Goal: Task Accomplishment & Management: Complete application form

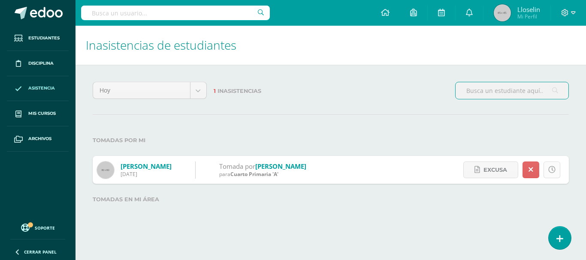
click at [558, 168] on link at bounding box center [551, 170] width 17 height 17
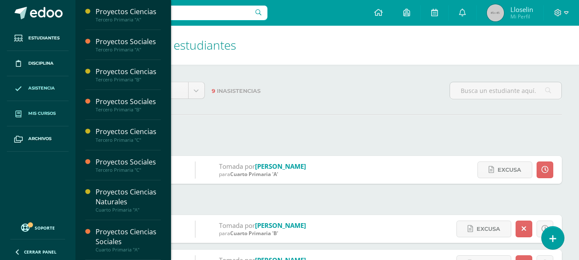
click at [39, 108] on link "Mis cursos" at bounding box center [38, 113] width 62 height 25
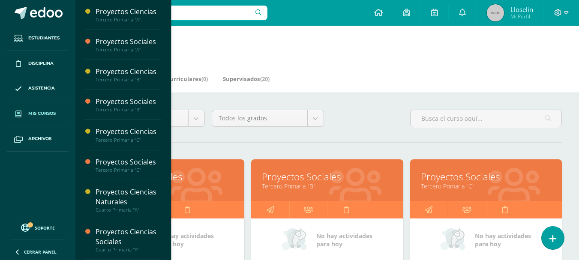
click at [323, 173] on link "Proyectos Sociales" at bounding box center [327, 176] width 130 height 13
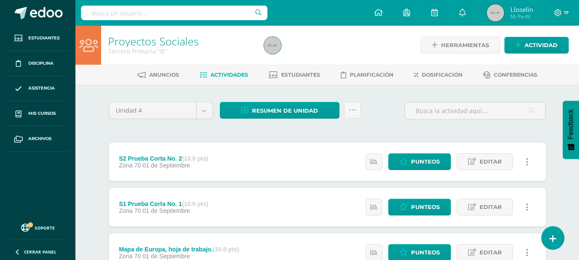
click at [288, 119] on div "Resumen de unidad Descargar como HTML Descargar como PDF Descargar como XLS Sub…" at bounding box center [291, 114] width 148 height 24
click at [288, 118] on span "Resumen de unidad" at bounding box center [285, 111] width 66 height 16
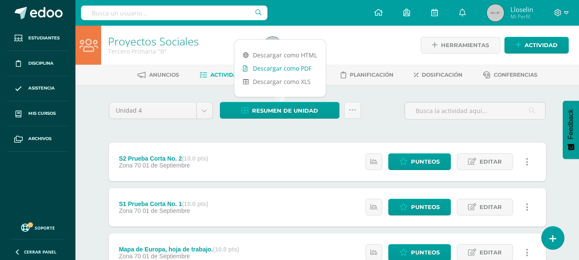
click at [278, 70] on link "Descargar como PDF" at bounding box center [280, 68] width 91 height 13
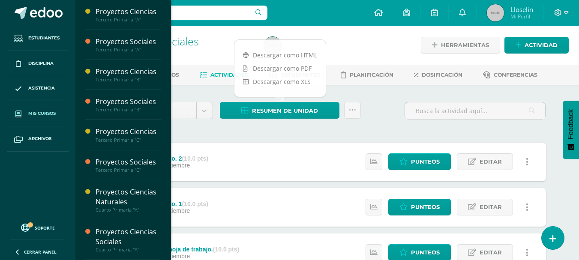
click at [46, 113] on span "Mis cursos" at bounding box center [41, 113] width 27 height 7
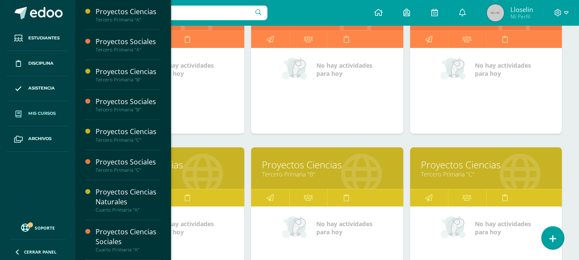
scroll to position [172, 0]
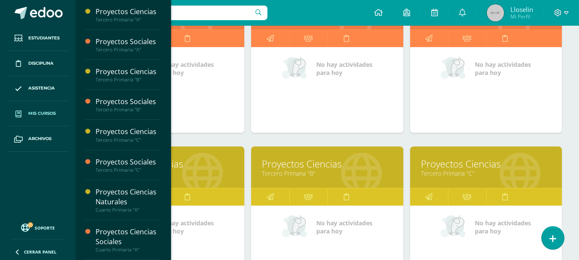
click at [339, 173] on link "Tercero Primaria "B"" at bounding box center [327, 173] width 130 height 8
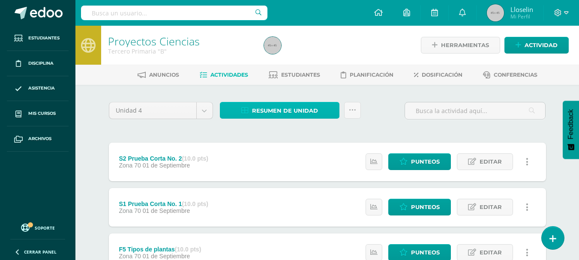
click at [284, 107] on span "Resumen de unidad" at bounding box center [285, 111] width 66 height 16
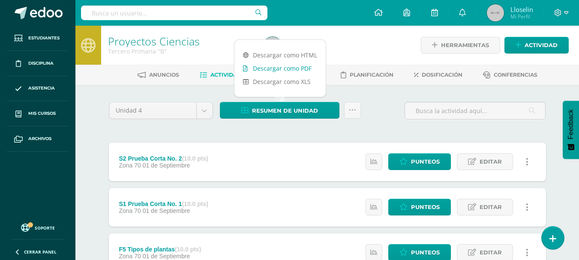
click at [294, 67] on link "Descargar como PDF" at bounding box center [280, 68] width 91 height 13
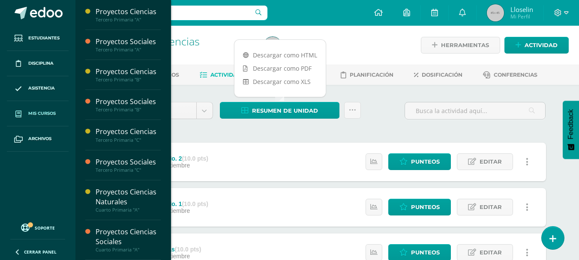
click at [40, 107] on link "Mis cursos" at bounding box center [38, 113] width 62 height 25
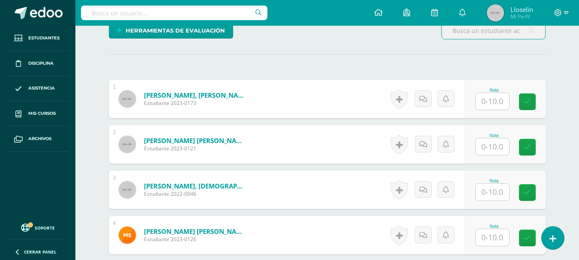
scroll to position [260, 0]
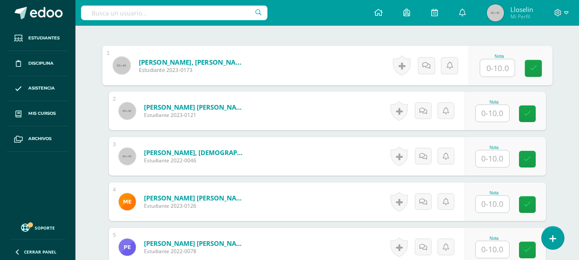
click at [484, 67] on input "text" at bounding box center [497, 68] width 34 height 17
type input "7"
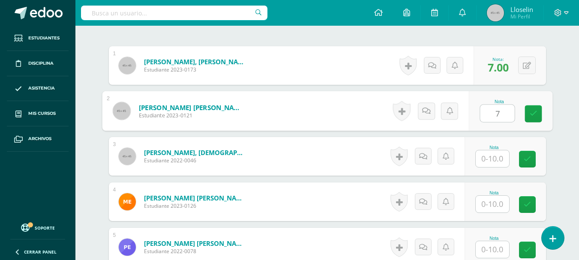
type input "7"
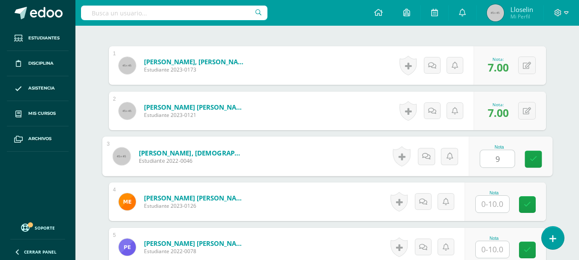
type input "9"
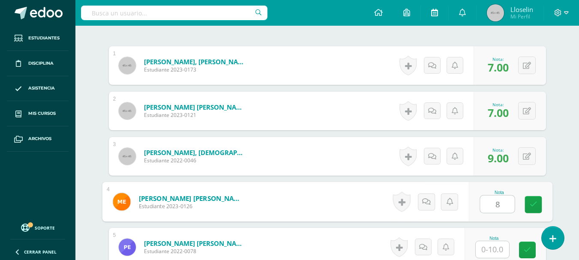
type input "8"
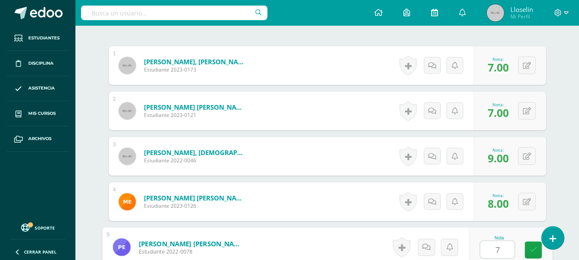
type input "7"
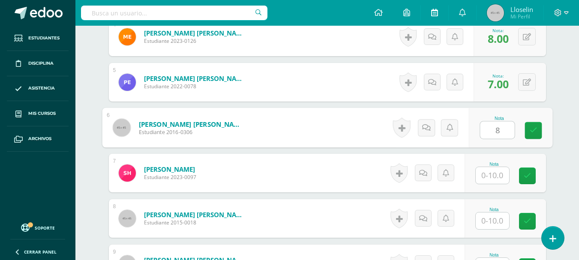
type input "8"
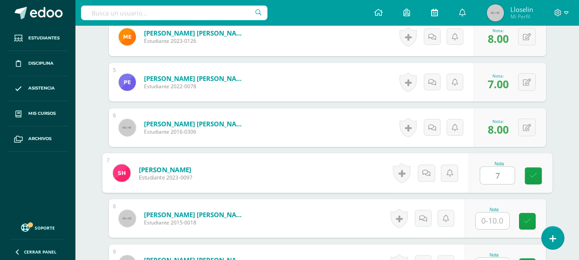
type input "7"
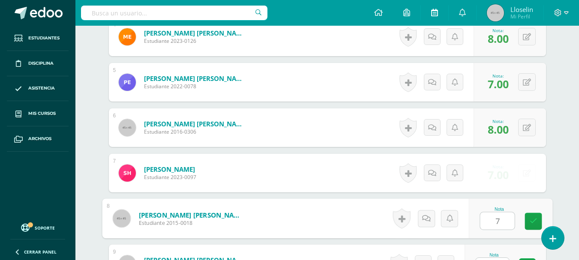
type input "7"
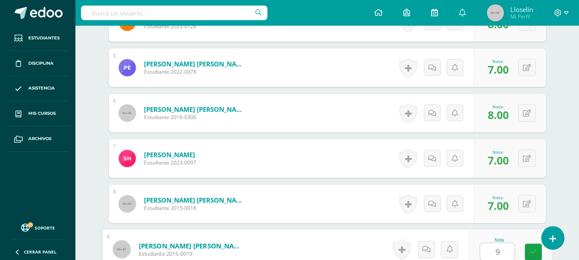
type input "9"
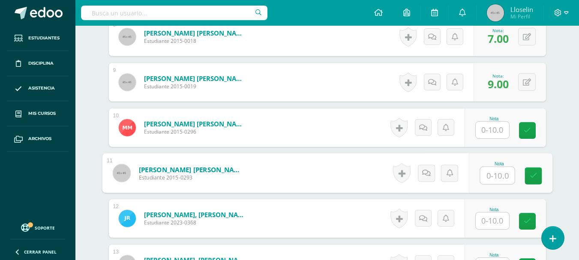
click at [502, 171] on input "text" at bounding box center [497, 175] width 34 height 17
type input "7"
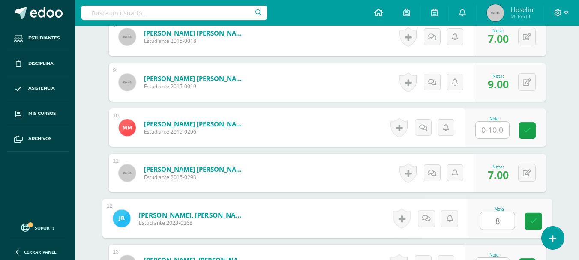
type input "8"
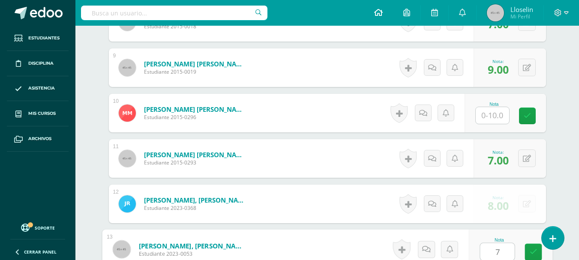
type input "7"
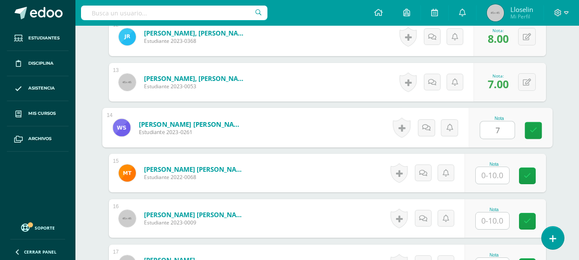
type input "7"
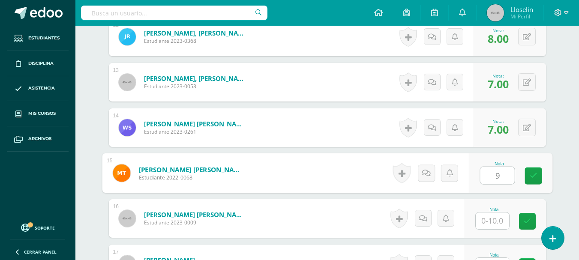
type input "9"
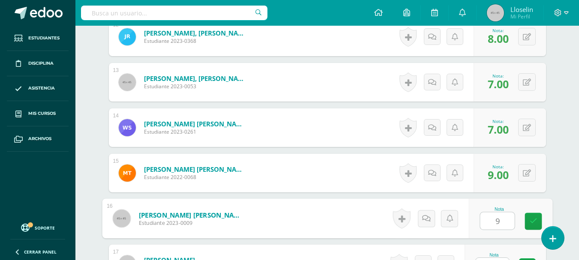
type input "9"
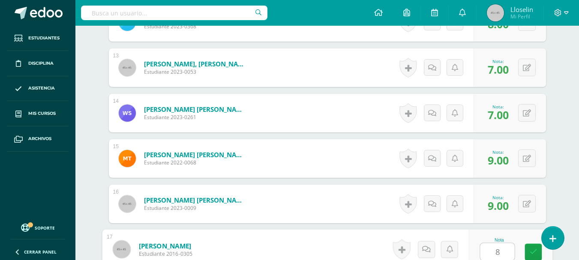
type input "8"
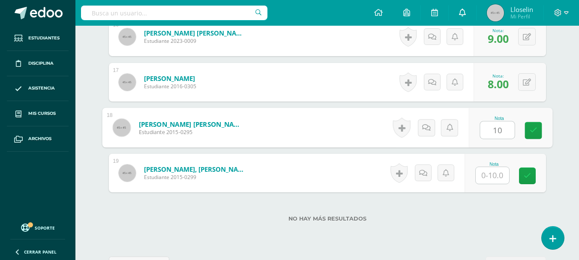
type input "10"
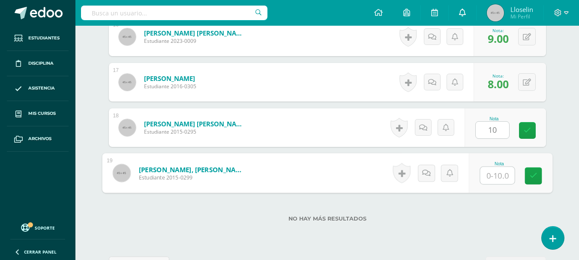
type input "/"
type input "8"
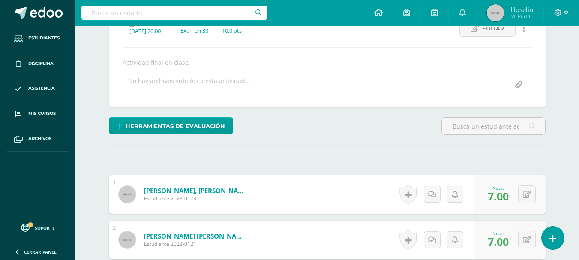
scroll to position [0, 0]
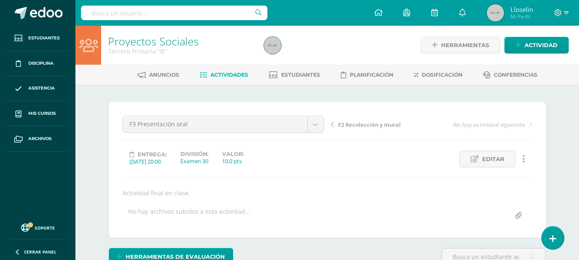
click at [200, 75] on icon at bounding box center [203, 75] width 7 height 7
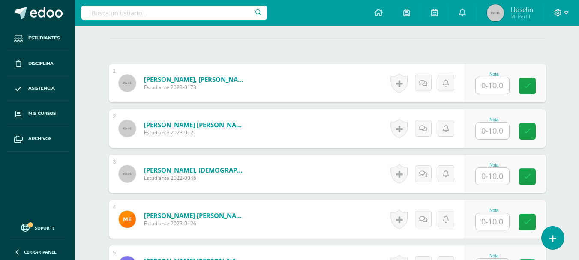
scroll to position [247, 0]
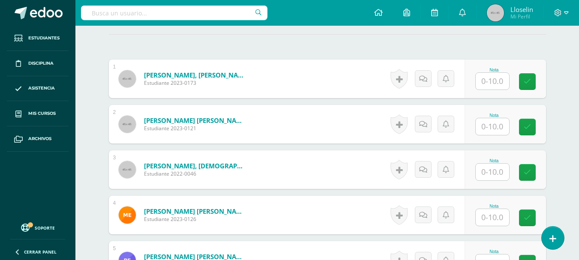
click at [494, 90] on div "Nota" at bounding box center [505, 79] width 81 height 39
click at [491, 85] on input "text" at bounding box center [492, 81] width 33 height 17
type input "7"
click at [498, 110] on div "Nota" at bounding box center [505, 124] width 81 height 39
click at [491, 126] on input "text" at bounding box center [492, 126] width 33 height 17
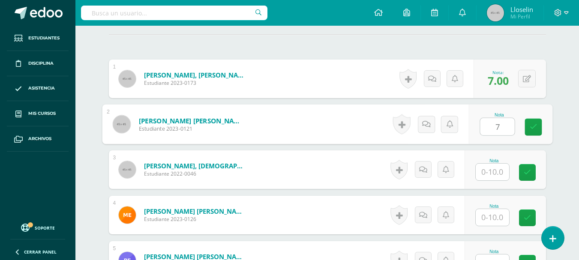
type input "7"
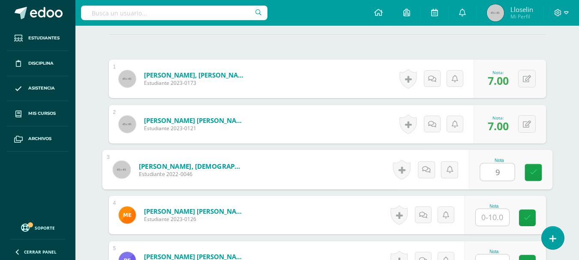
type input "9"
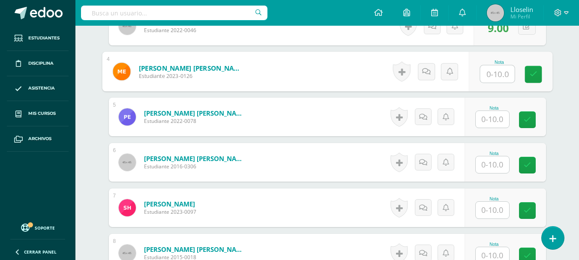
scroll to position [399, 0]
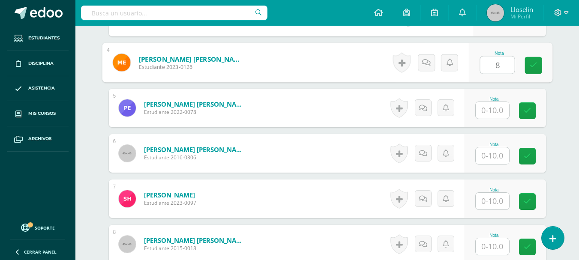
type input "8"
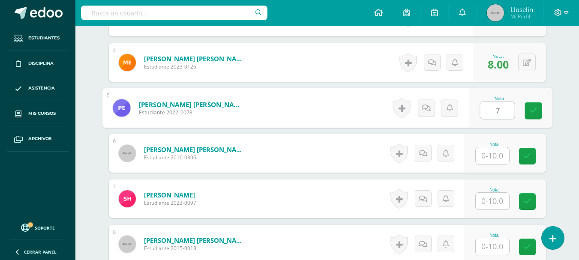
type input "7"
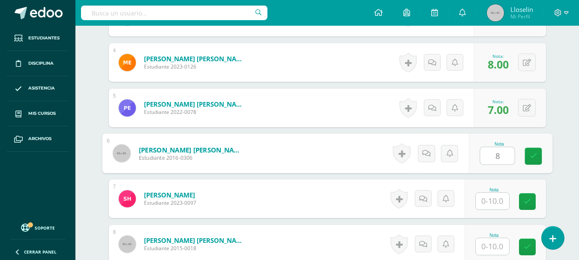
type input "8"
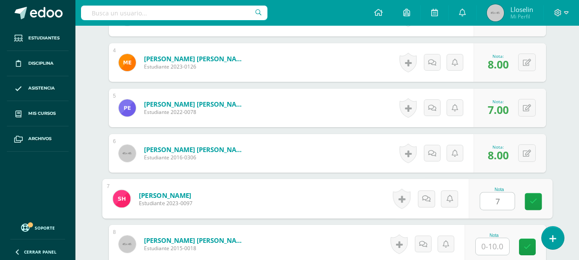
type input "7"
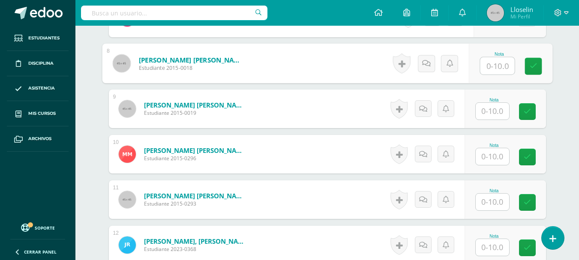
scroll to position [585, 0]
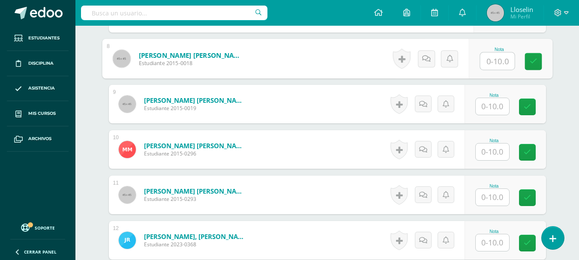
click at [497, 63] on input "text" at bounding box center [497, 61] width 34 height 17
type input "7"
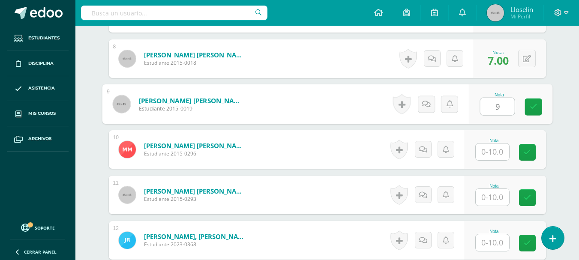
type input "9"
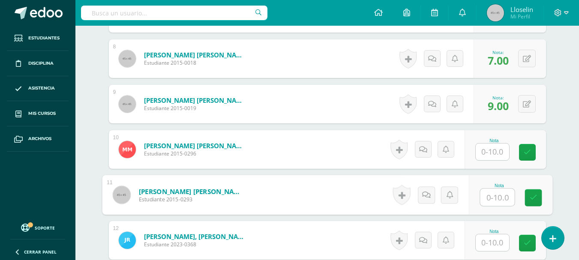
click at [493, 195] on input "text" at bounding box center [497, 197] width 34 height 17
type input "7"
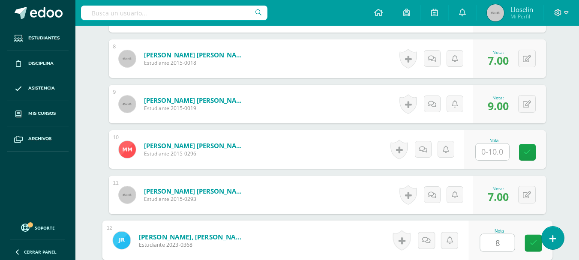
type input "8"
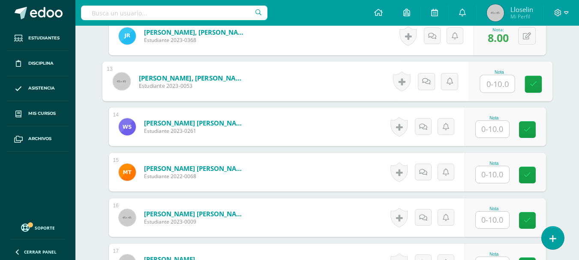
scroll to position [800, 0]
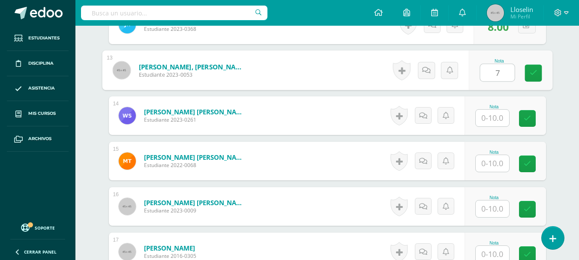
type input "7"
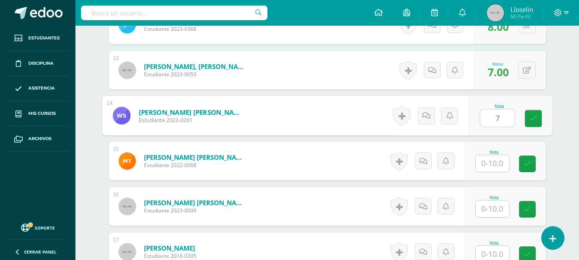
type input "7"
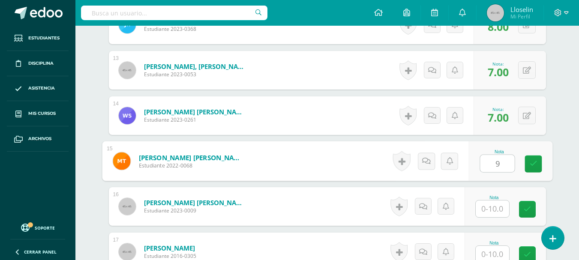
type input "9"
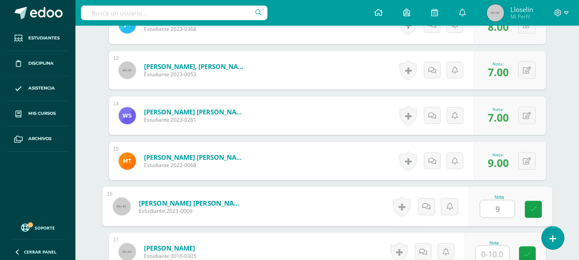
type input "9"
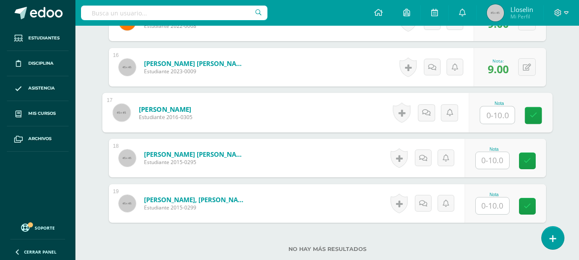
scroll to position [942, 0]
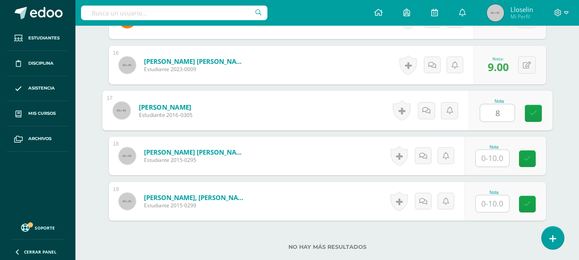
type input "8"
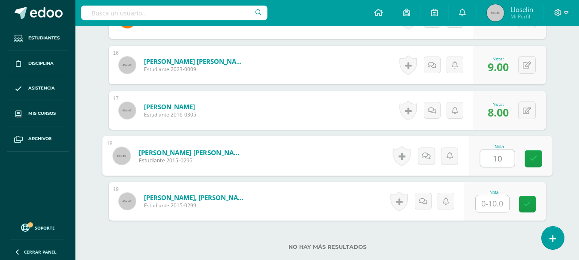
type input "10"
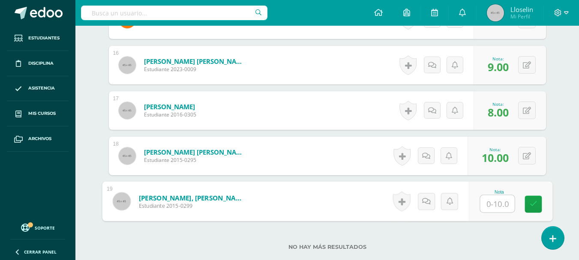
type input "8"
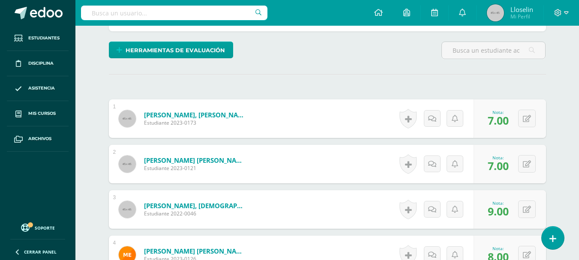
scroll to position [0, 0]
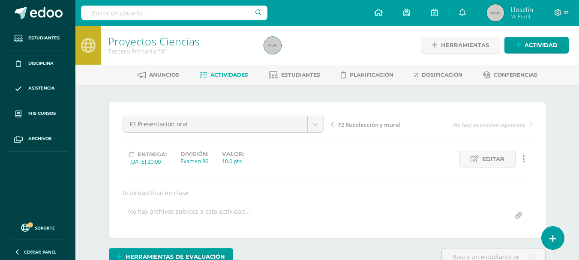
click at [236, 76] on span "Actividades" at bounding box center [230, 75] width 38 height 6
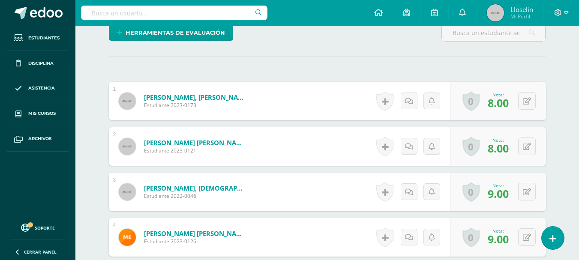
scroll to position [247, 0]
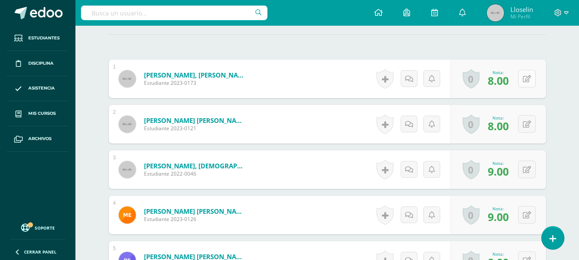
click at [530, 77] on icon at bounding box center [527, 78] width 8 height 7
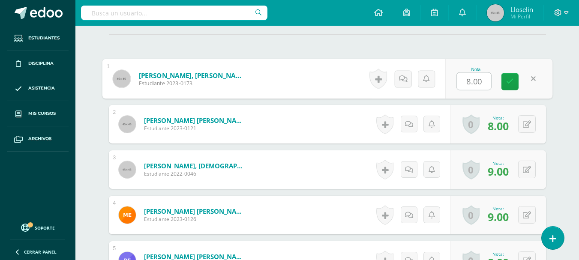
type input "9"
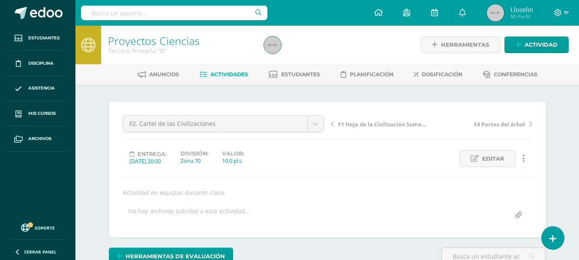
scroll to position [0, 0]
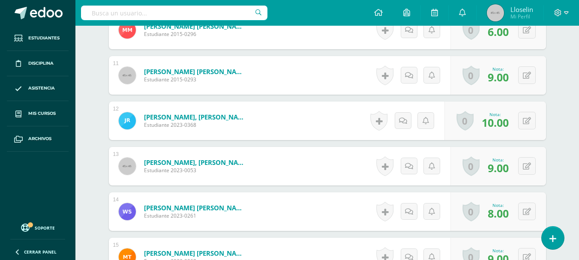
scroll to position [709, 0]
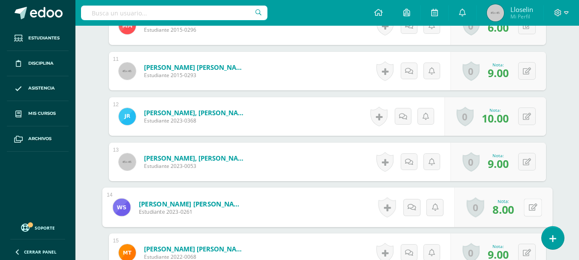
click at [530, 207] on icon at bounding box center [533, 207] width 9 height 7
type input "9"
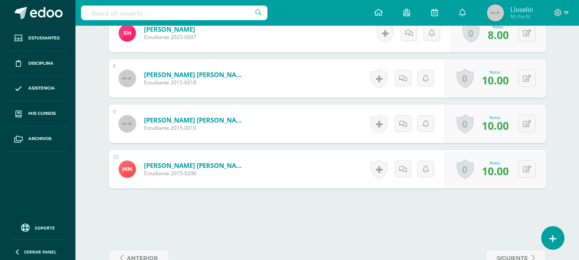
scroll to position [589, 0]
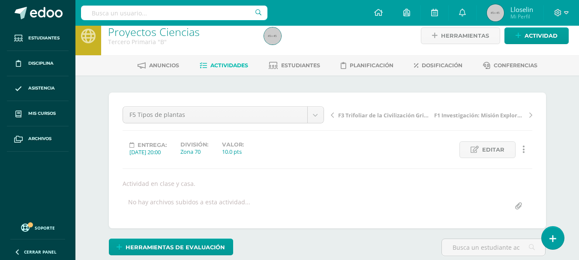
scroll to position [10, 0]
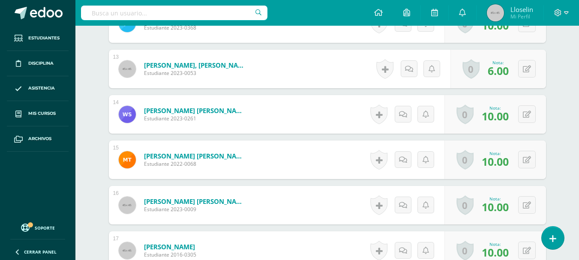
scroll to position [800, 0]
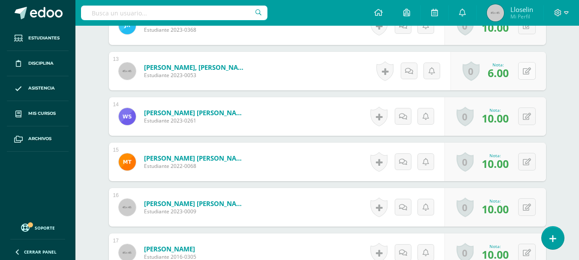
click at [534, 73] on button at bounding box center [527, 71] width 18 height 18
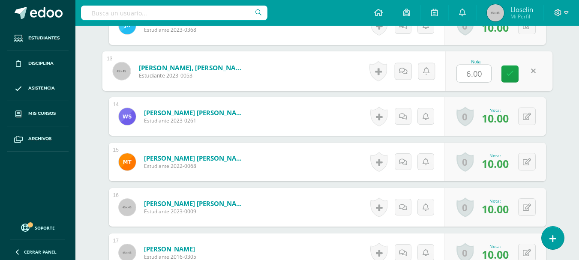
type input "9"
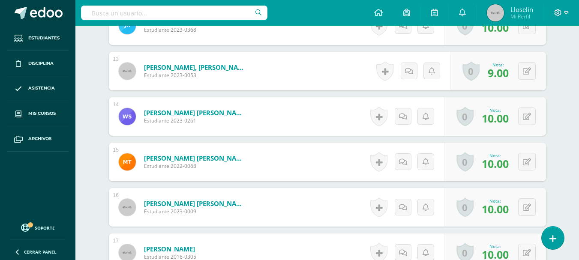
scroll to position [0, 0]
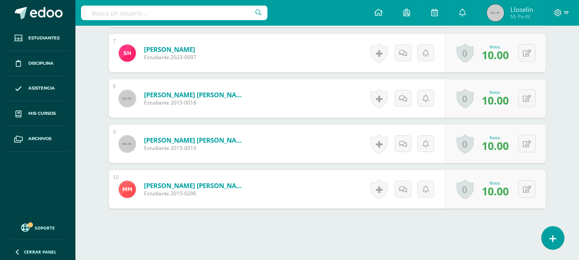
scroll to position [548, 0]
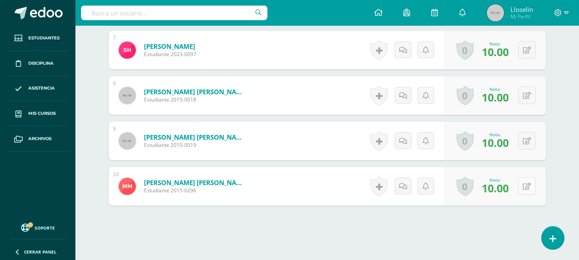
click at [529, 184] on icon at bounding box center [527, 186] width 8 height 7
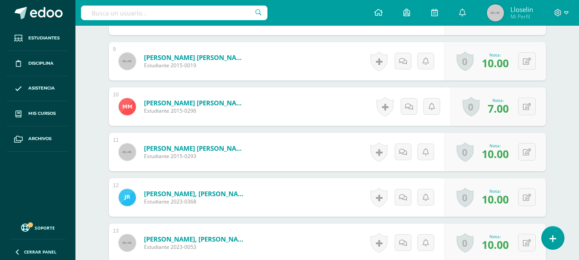
scroll to position [639, 0]
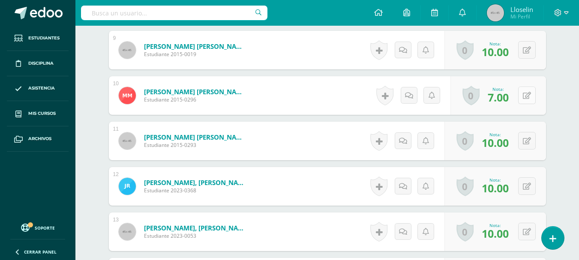
click at [533, 98] on button at bounding box center [527, 96] width 18 height 18
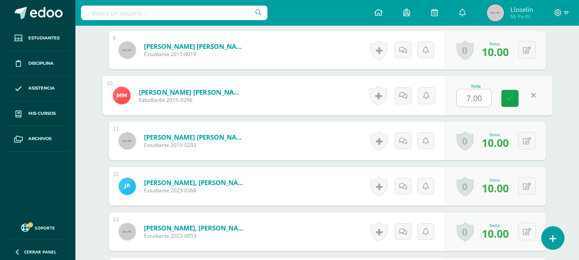
type input "6"
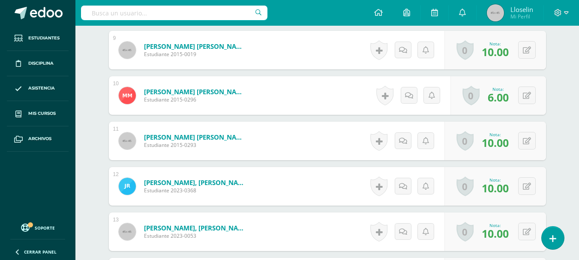
scroll to position [0, 0]
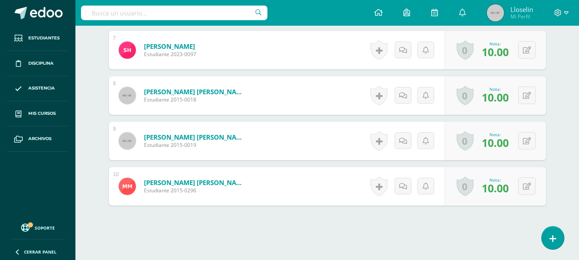
scroll to position [554, 0]
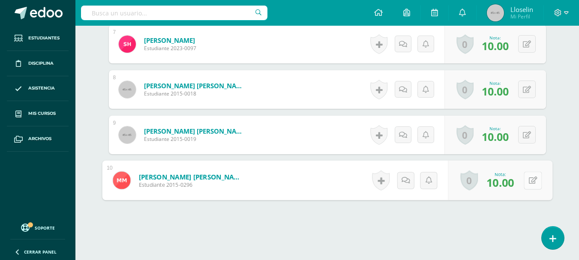
click at [524, 176] on button at bounding box center [533, 181] width 18 height 18
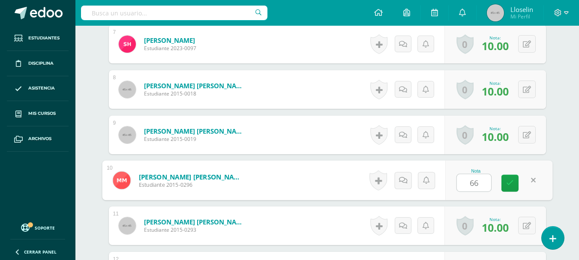
type input "6"
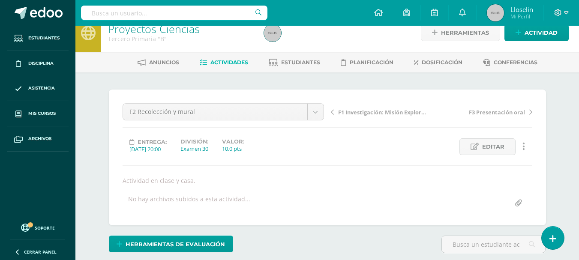
scroll to position [0, 0]
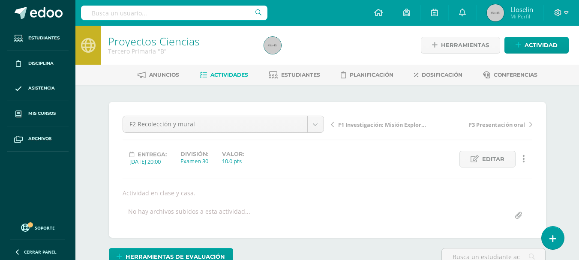
click at [238, 70] on link "Actividades" at bounding box center [224, 75] width 48 height 14
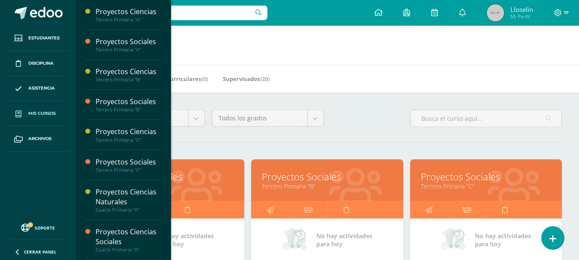
click at [482, 183] on link "Proyectos Sociales" at bounding box center [486, 176] width 130 height 13
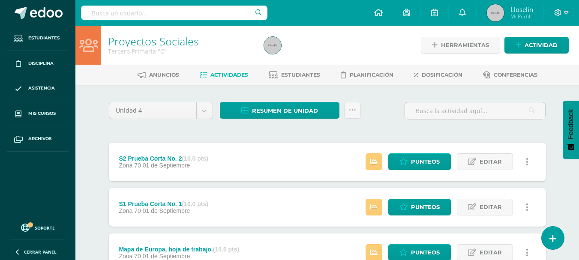
click at [293, 110] on span "Resumen de unidad" at bounding box center [285, 111] width 66 height 16
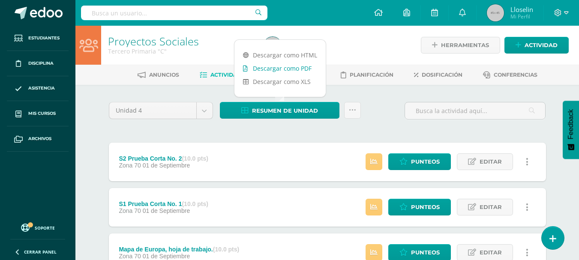
click at [294, 64] on link "Descargar como PDF" at bounding box center [280, 68] width 91 height 13
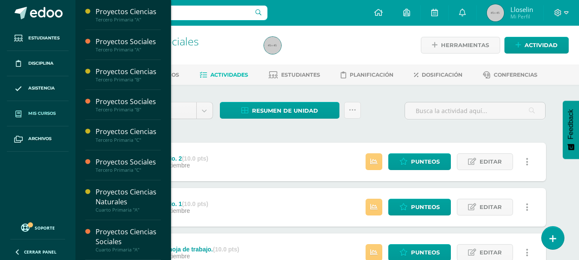
click at [29, 115] on span "Mis cursos" at bounding box center [41, 113] width 27 height 7
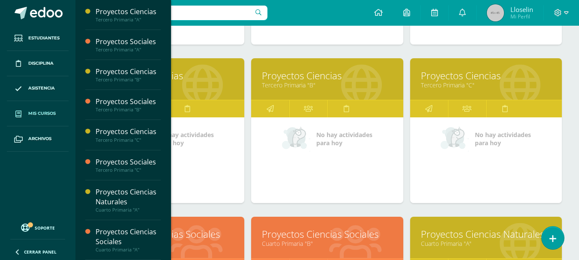
scroll to position [260, 0]
click at [467, 74] on link "Proyectos Ciencias" at bounding box center [486, 75] width 130 height 13
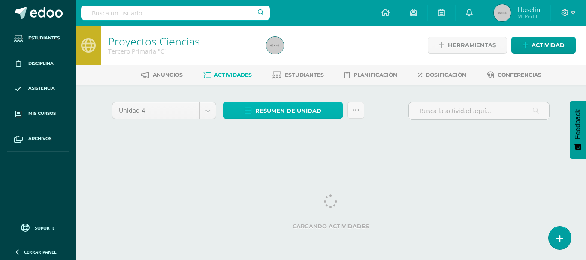
click at [258, 114] on span "Resumen de unidad" at bounding box center [288, 111] width 66 height 16
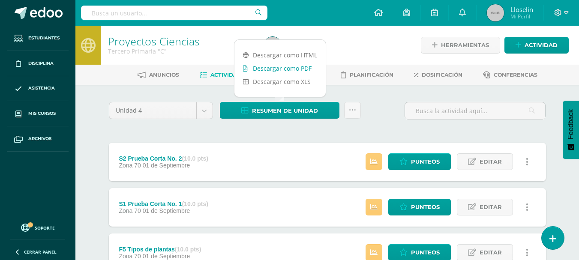
click at [275, 68] on link "Descargar como PDF" at bounding box center [280, 68] width 91 height 13
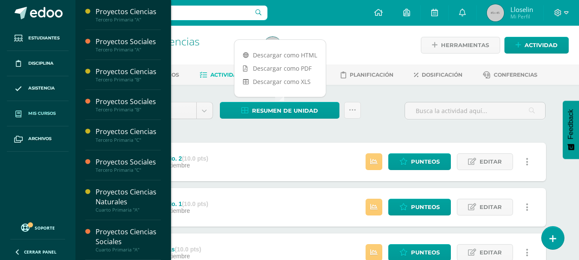
click at [40, 115] on span "Mis cursos" at bounding box center [41, 113] width 27 height 7
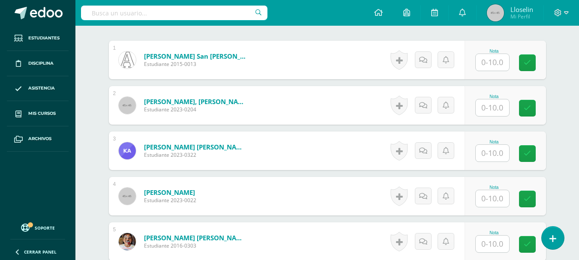
scroll to position [270, 0]
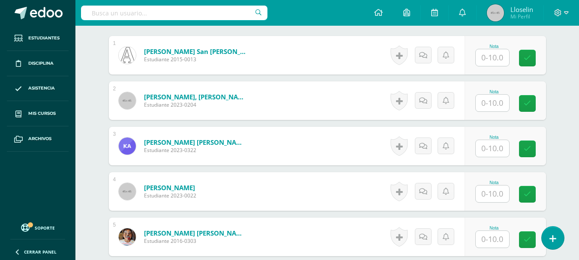
click at [498, 57] on input "text" at bounding box center [492, 57] width 33 height 17
type input "8"
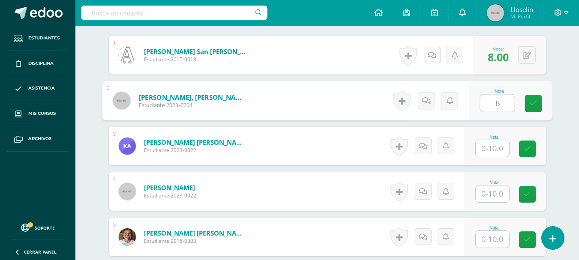
type input "6"
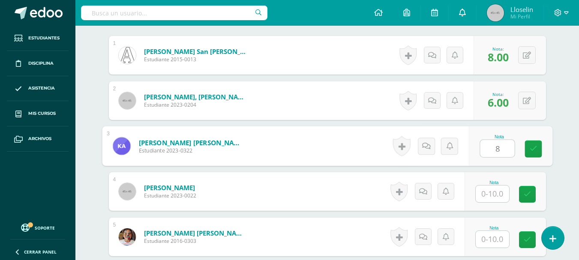
type input "8"
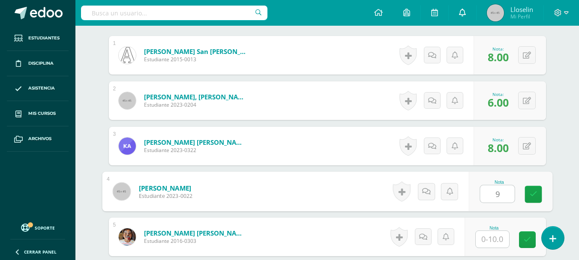
type input "9"
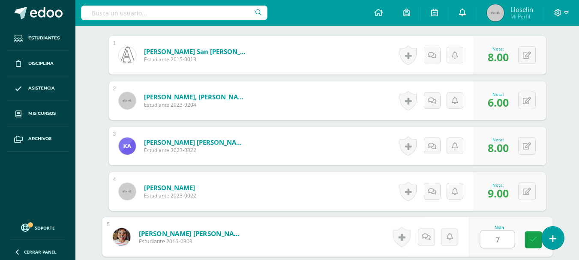
type input "7"
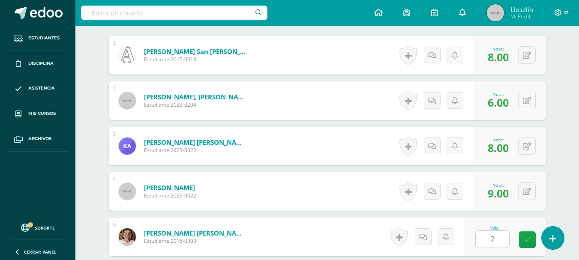
scroll to position [425, 0]
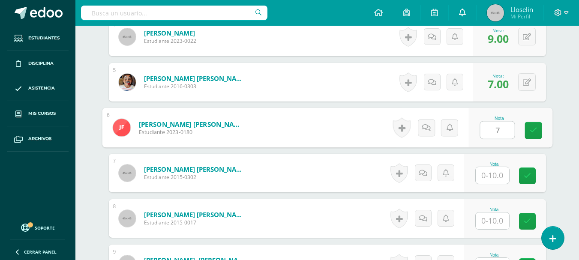
type input "7"
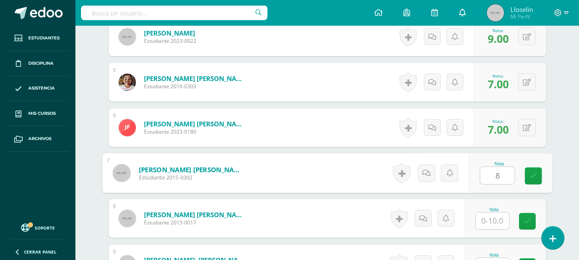
type input "8"
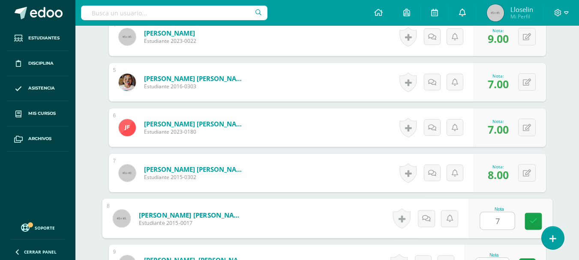
type input "7"
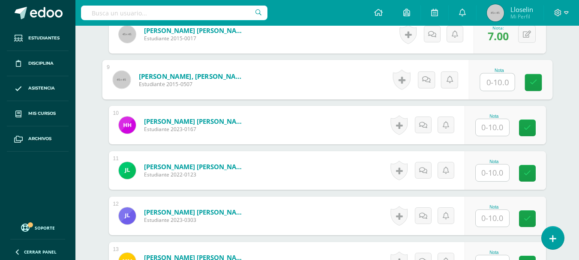
scroll to position [611, 0]
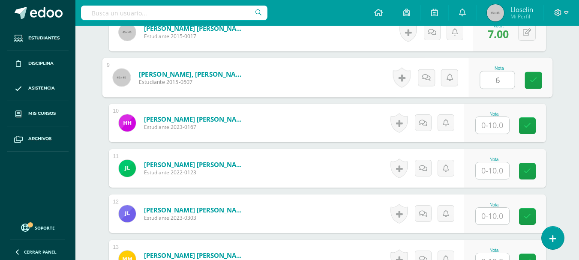
type input "6"
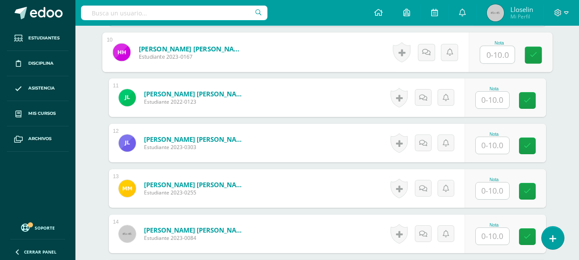
scroll to position [687, 0]
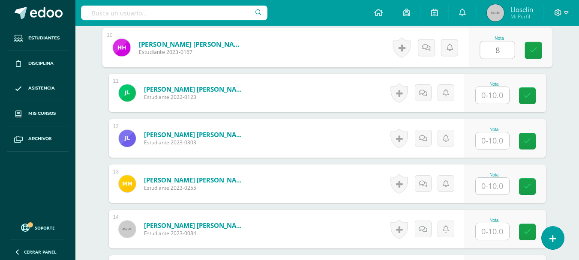
type input "8"
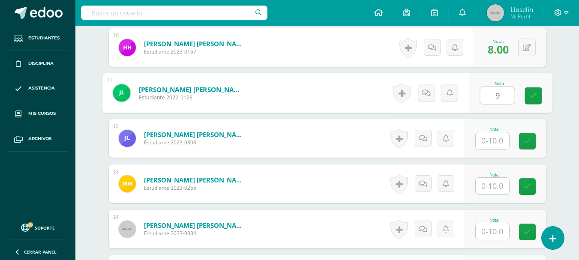
type input "9"
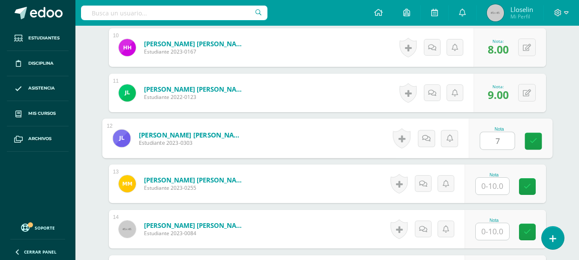
type input "7"
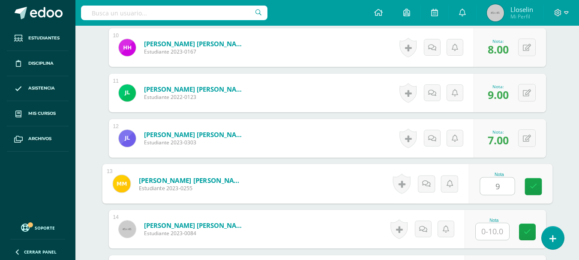
type input "9"
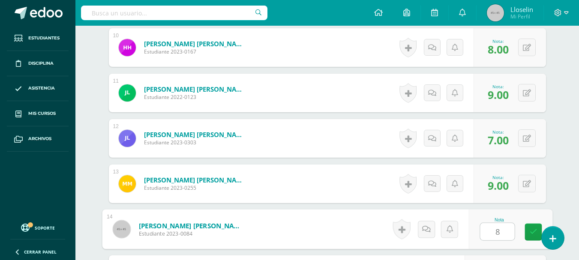
type input "8"
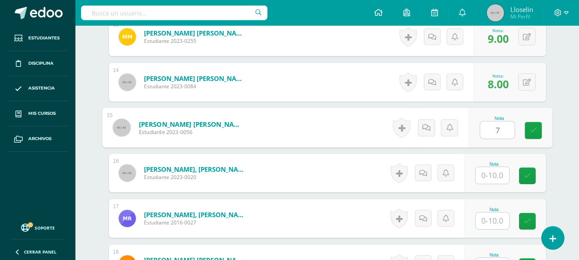
type input "7"
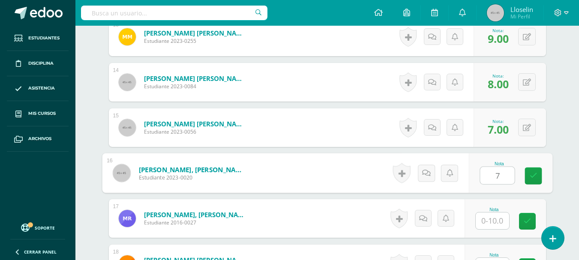
type input "7"
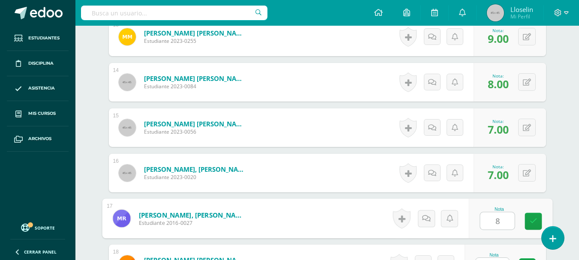
type input "8"
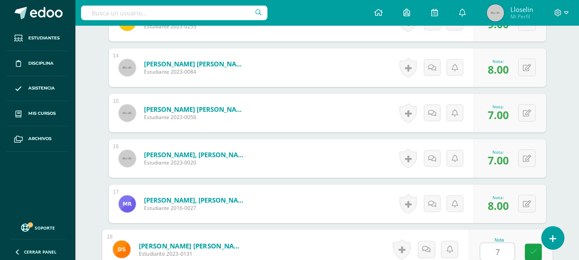
type input "7"
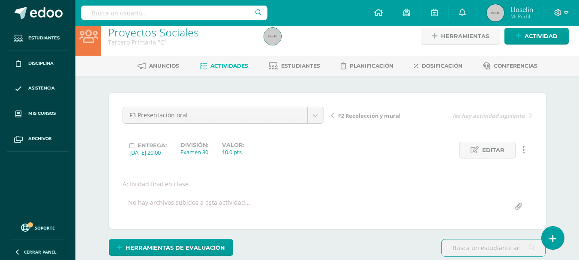
scroll to position [9, 0]
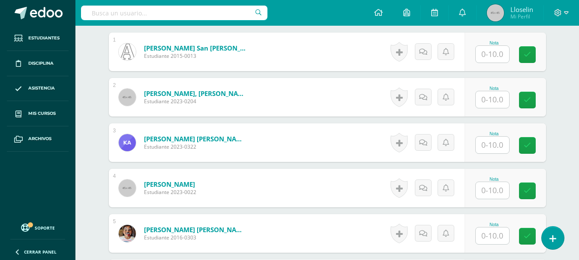
click at [489, 54] on input "text" at bounding box center [492, 54] width 33 height 17
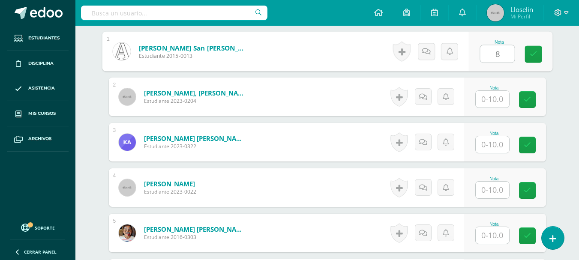
type input "8"
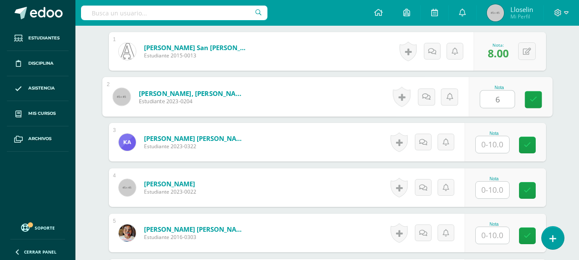
type input "6"
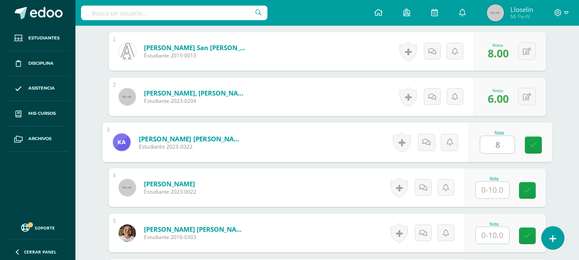
type input "8"
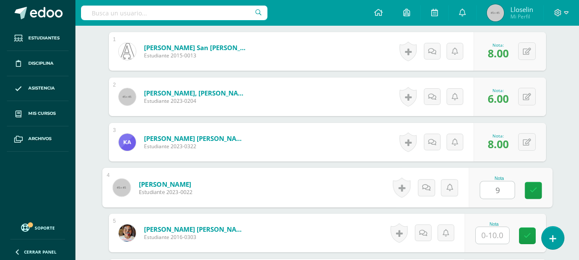
type input "9"
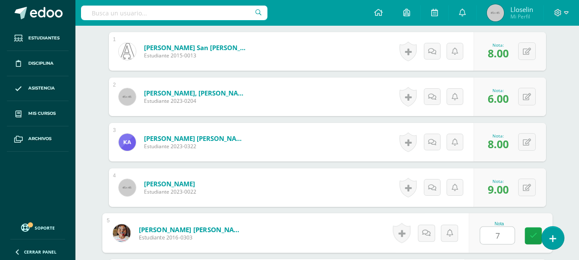
type input "7"
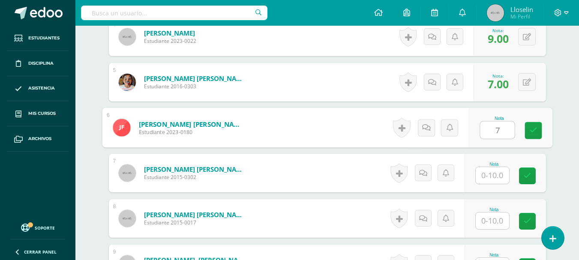
type input "7"
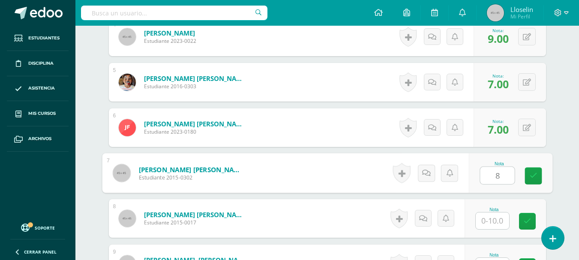
type input "8"
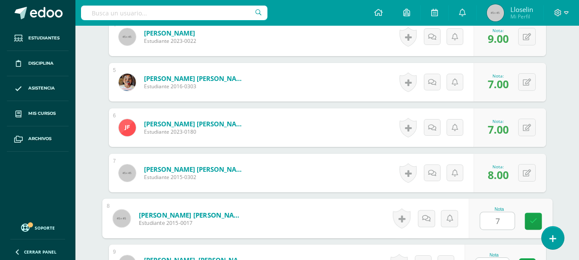
type input "7"
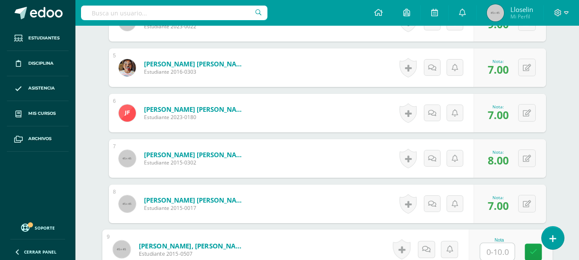
type input "9"
type input "6"
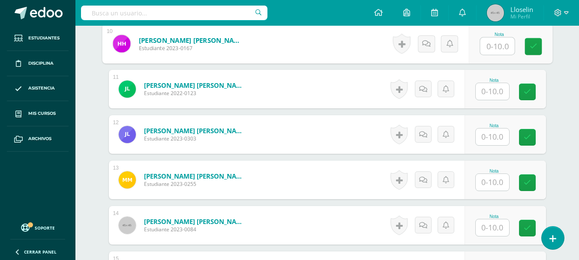
scroll to position [697, 0]
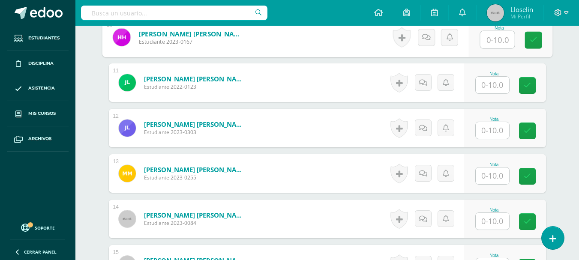
click at [490, 39] on input "text" at bounding box center [497, 39] width 34 height 17
type input "8"
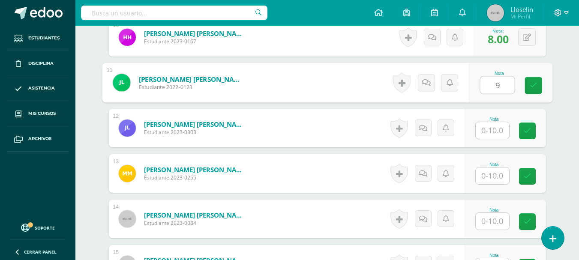
type input "9"
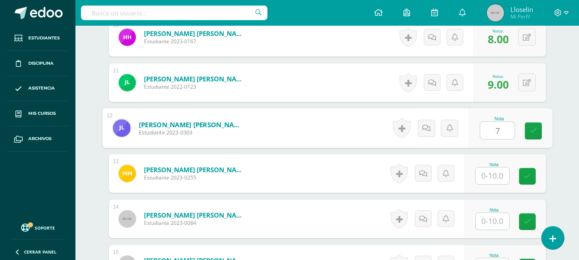
type input "7"
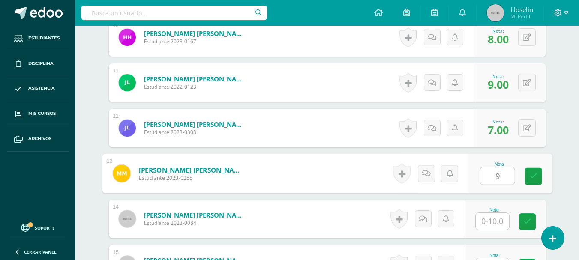
type input "9"
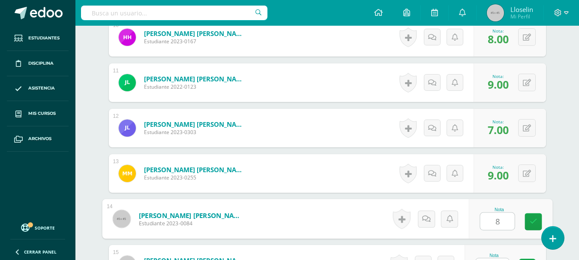
type input "8"
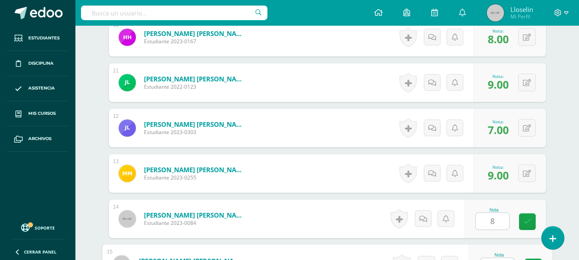
scroll to position [712, 0]
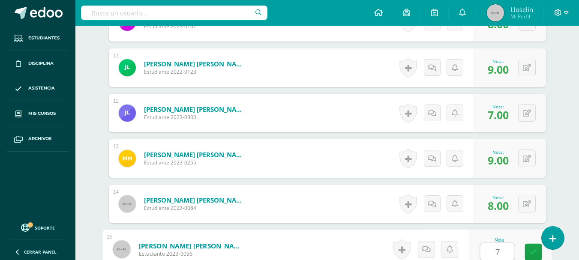
type input "7"
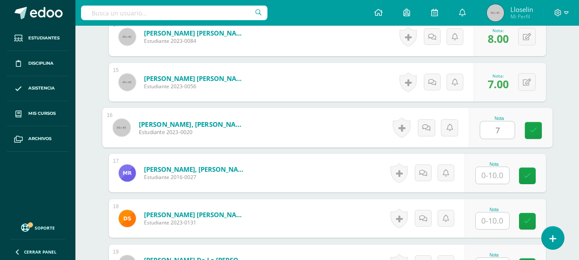
type input "7"
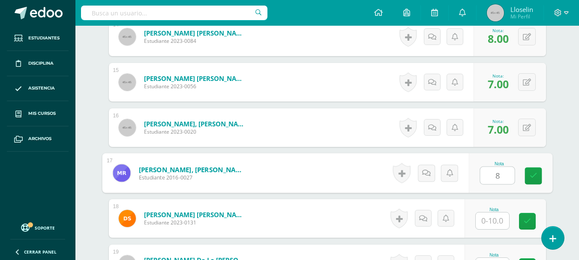
type input "8"
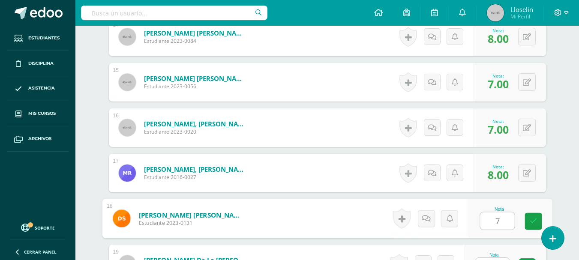
type input "7"
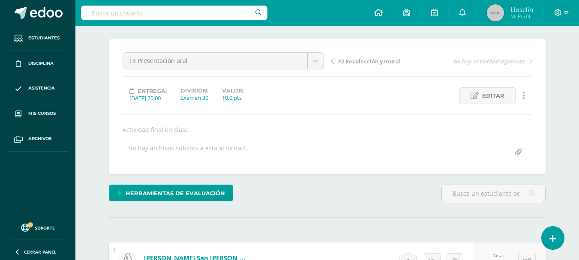
scroll to position [0, 0]
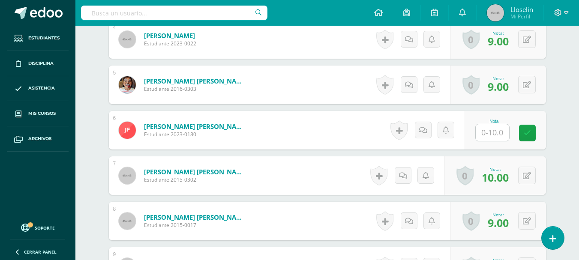
scroll to position [423, 0]
click at [488, 141] on div at bounding box center [492, 132] width 34 height 18
click at [488, 137] on input "text" at bounding box center [492, 132] width 33 height 17
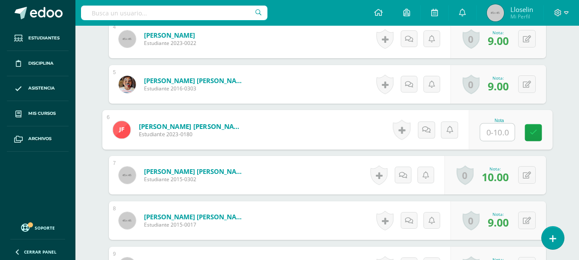
click at [507, 135] on input "text" at bounding box center [497, 132] width 34 height 17
click at [499, 135] on input "text" at bounding box center [497, 132] width 34 height 17
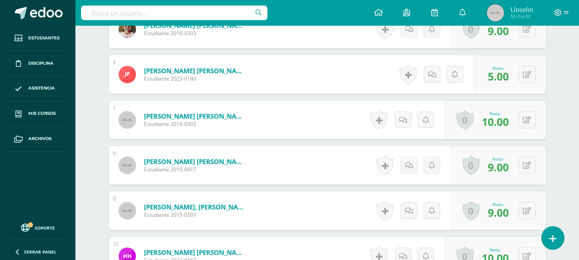
scroll to position [469, 0]
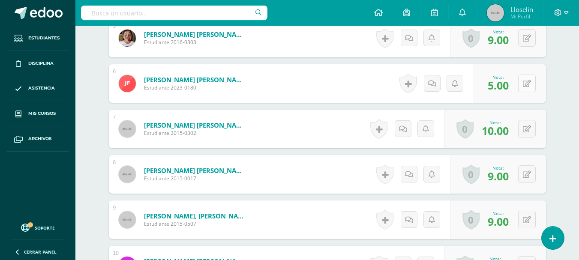
click at [528, 83] on icon at bounding box center [527, 83] width 8 height 7
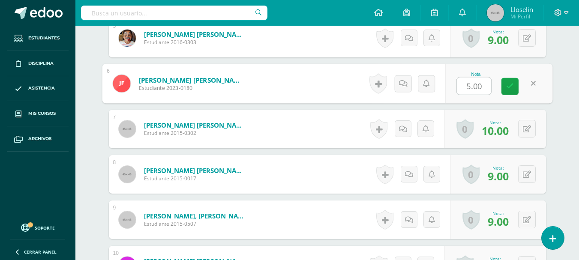
type input "6"
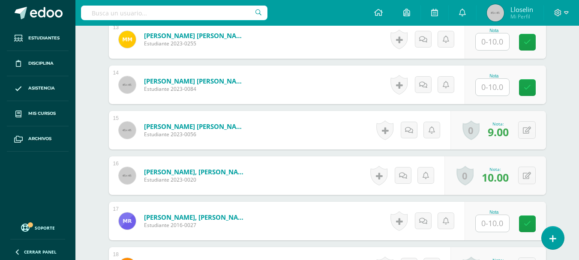
scroll to position [827, 0]
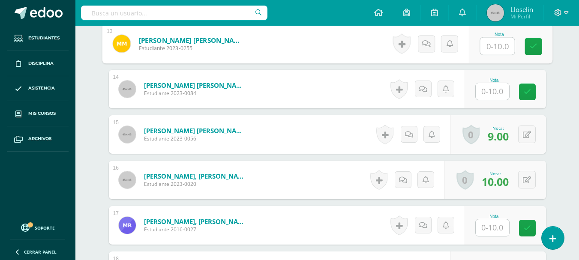
click at [490, 41] on input "text" at bounding box center [497, 46] width 34 height 17
type input "7"
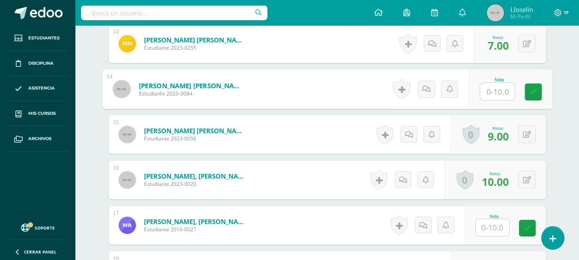
click at [501, 96] on input "text" at bounding box center [497, 91] width 34 height 17
type input "10"
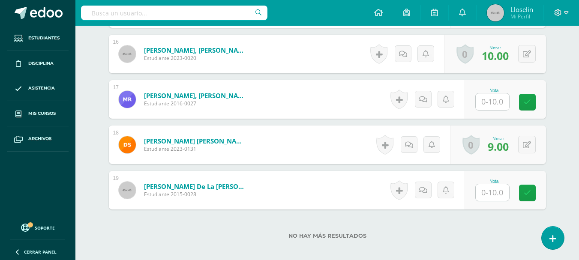
scroll to position [955, 0]
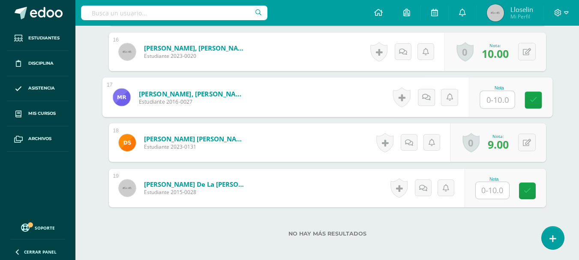
click at [496, 107] on input "text" at bounding box center [497, 99] width 34 height 17
click at [493, 102] on input "text" at bounding box center [497, 99] width 34 height 17
type input "10"
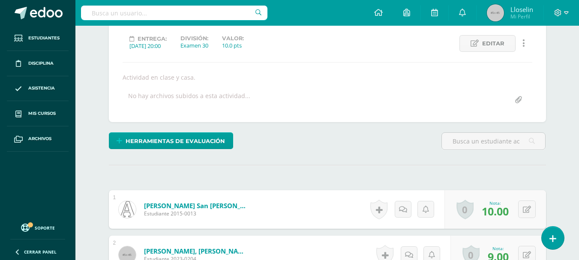
scroll to position [0, 0]
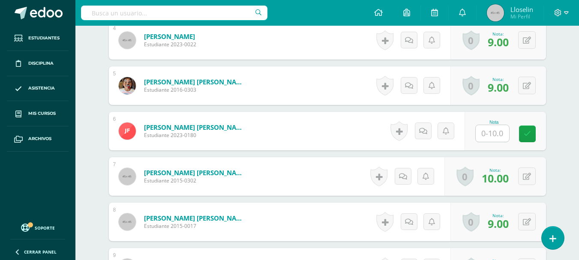
scroll to position [426, 0]
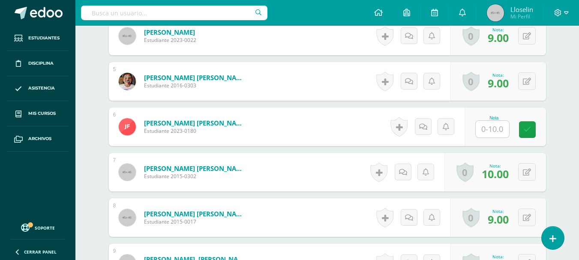
click at [503, 130] on input "text" at bounding box center [492, 129] width 33 height 17
type input "6"
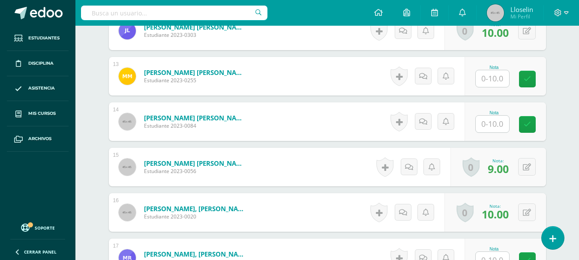
scroll to position [797, 0]
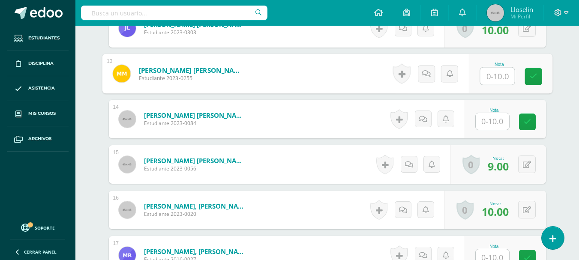
click at [495, 75] on input "text" at bounding box center [497, 76] width 34 height 17
type input "7"
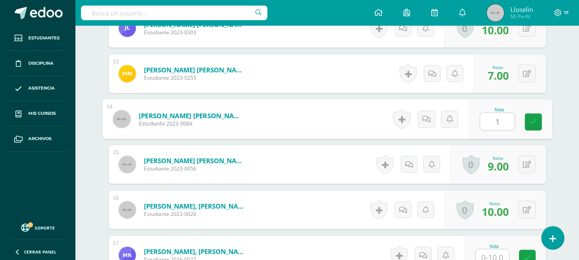
type input "10"
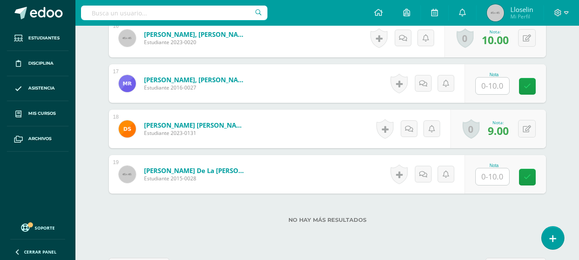
scroll to position [980, 0]
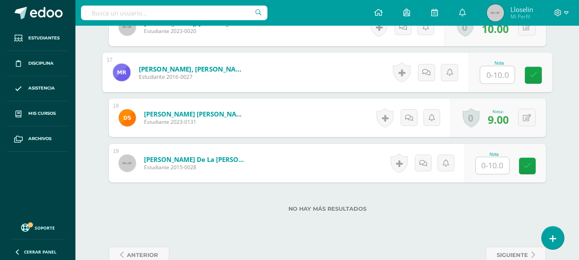
click at [481, 75] on input "text" at bounding box center [497, 74] width 34 height 17
type input "10"
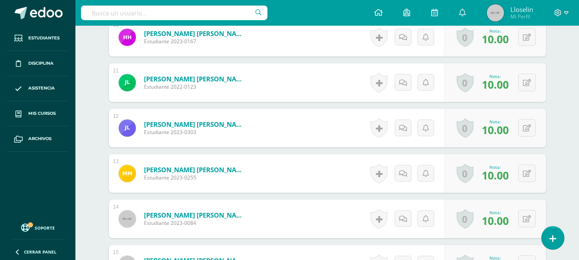
scroll to position [1001, 0]
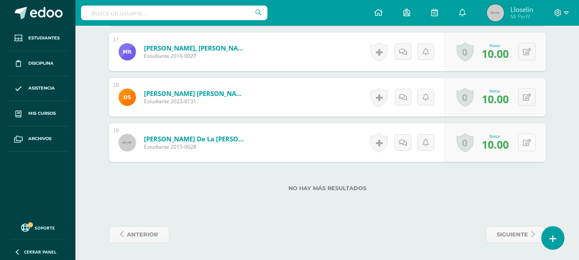
click at [534, 142] on button at bounding box center [527, 143] width 18 height 18
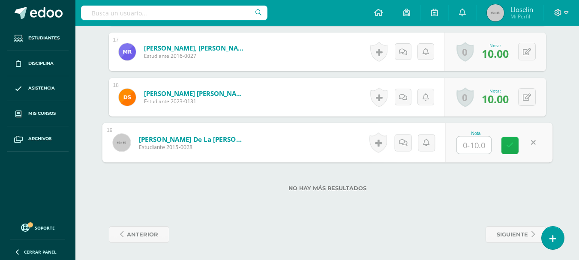
click at [503, 148] on link at bounding box center [510, 145] width 17 height 17
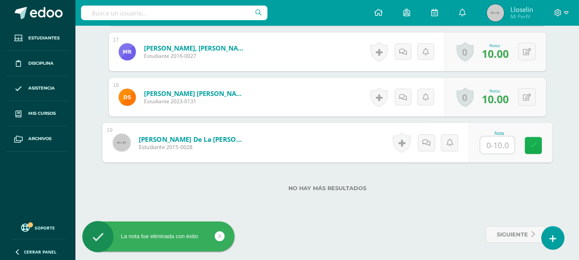
click at [539, 147] on link at bounding box center [533, 145] width 17 height 17
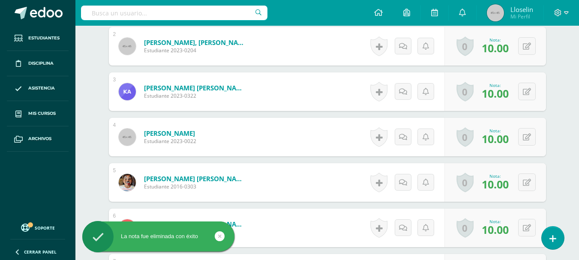
scroll to position [0, 0]
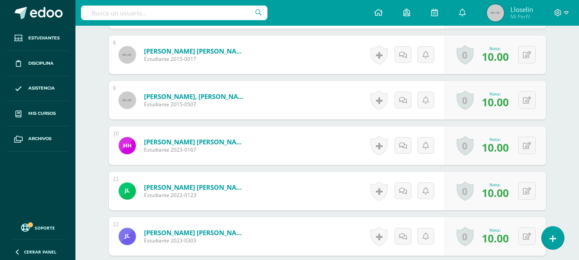
scroll to position [1001, 0]
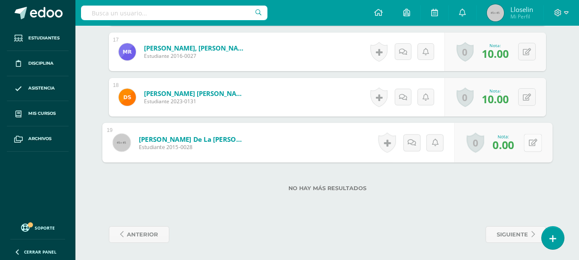
click at [533, 135] on button at bounding box center [533, 143] width 18 height 18
click at [510, 146] on icon at bounding box center [510, 145] width 8 height 7
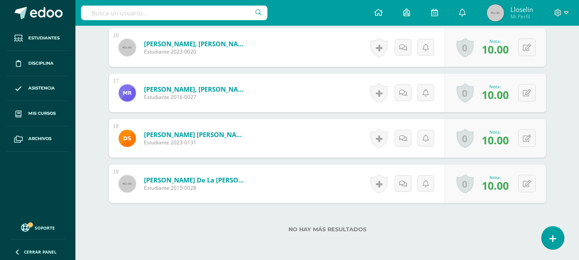
scroll to position [1001, 0]
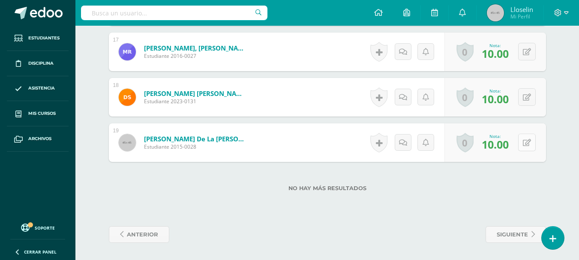
click at [528, 139] on icon at bounding box center [527, 142] width 8 height 7
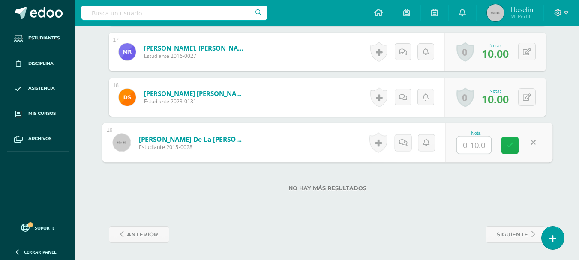
click at [511, 148] on icon at bounding box center [510, 145] width 8 height 7
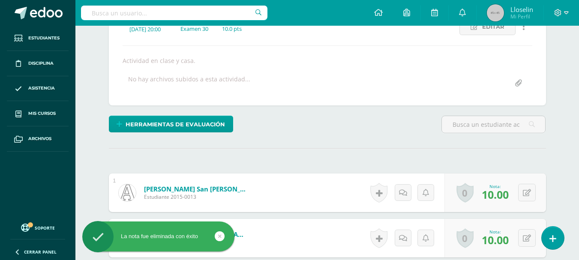
scroll to position [0, 0]
